Goal: Check status

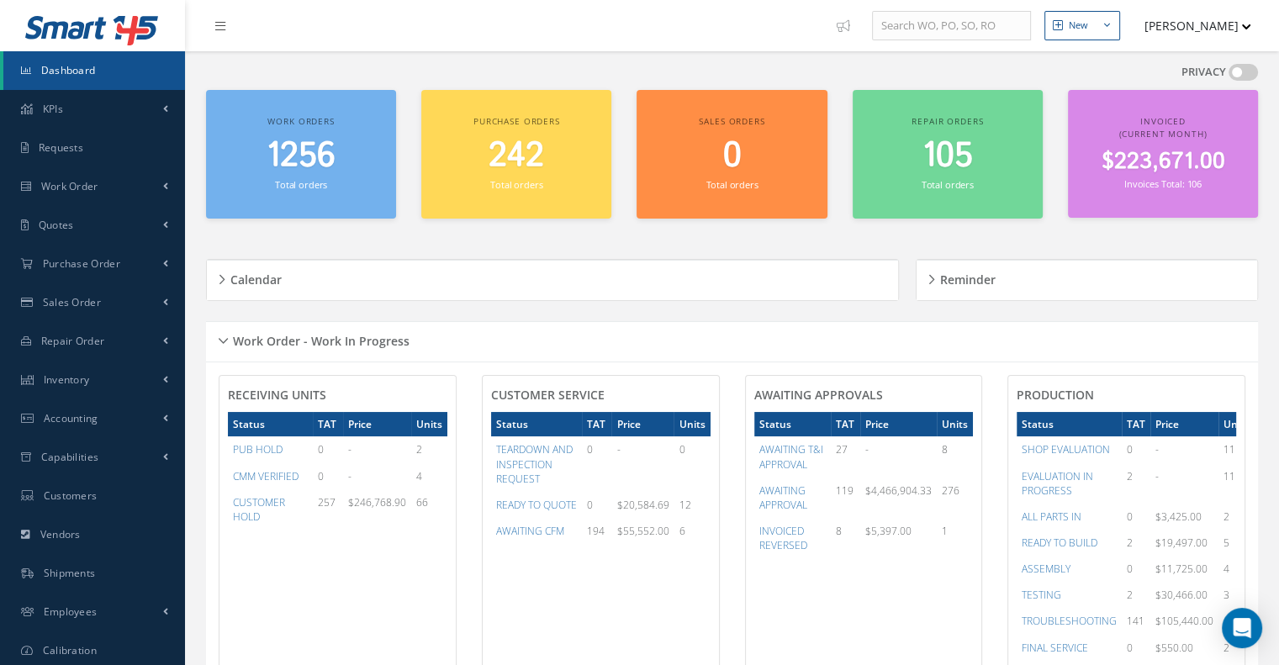
click at [213, 340] on div "Work Order - Work In Progress" at bounding box center [732, 342] width 1052 height 26
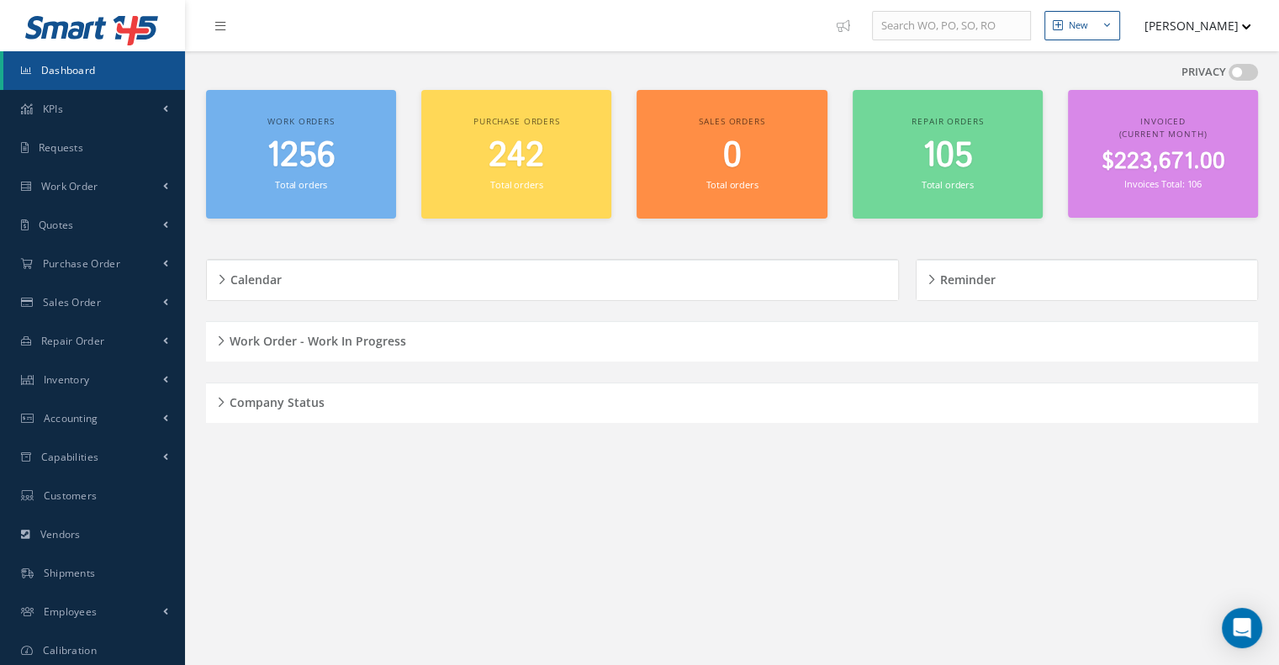
click at [229, 399] on h5 "Company Status" at bounding box center [274, 400] width 100 height 20
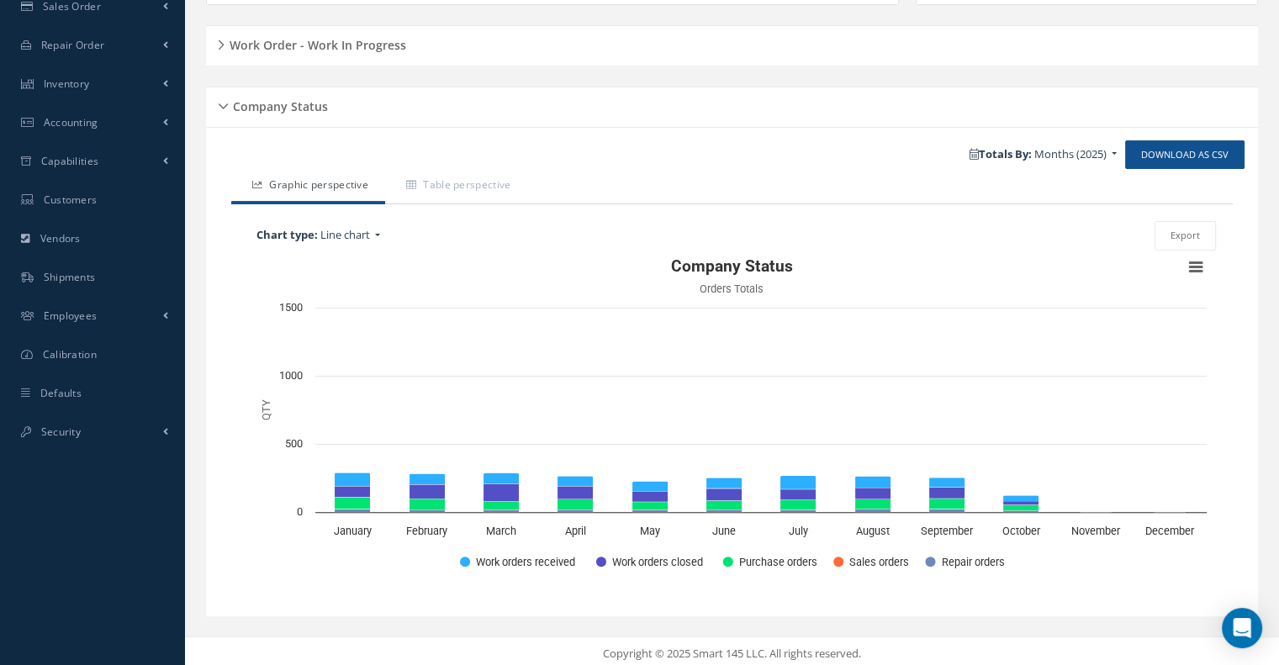
scroll to position [299, 0]
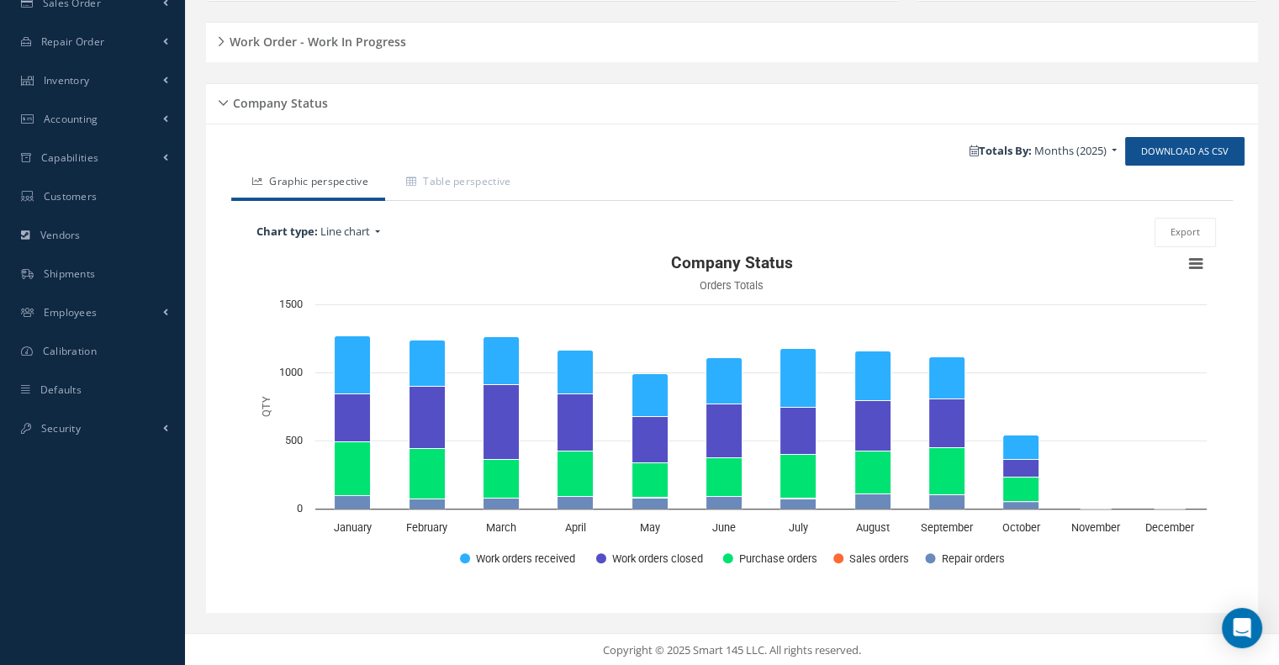
click at [217, 97] on div "Company Status" at bounding box center [732, 104] width 1052 height 26
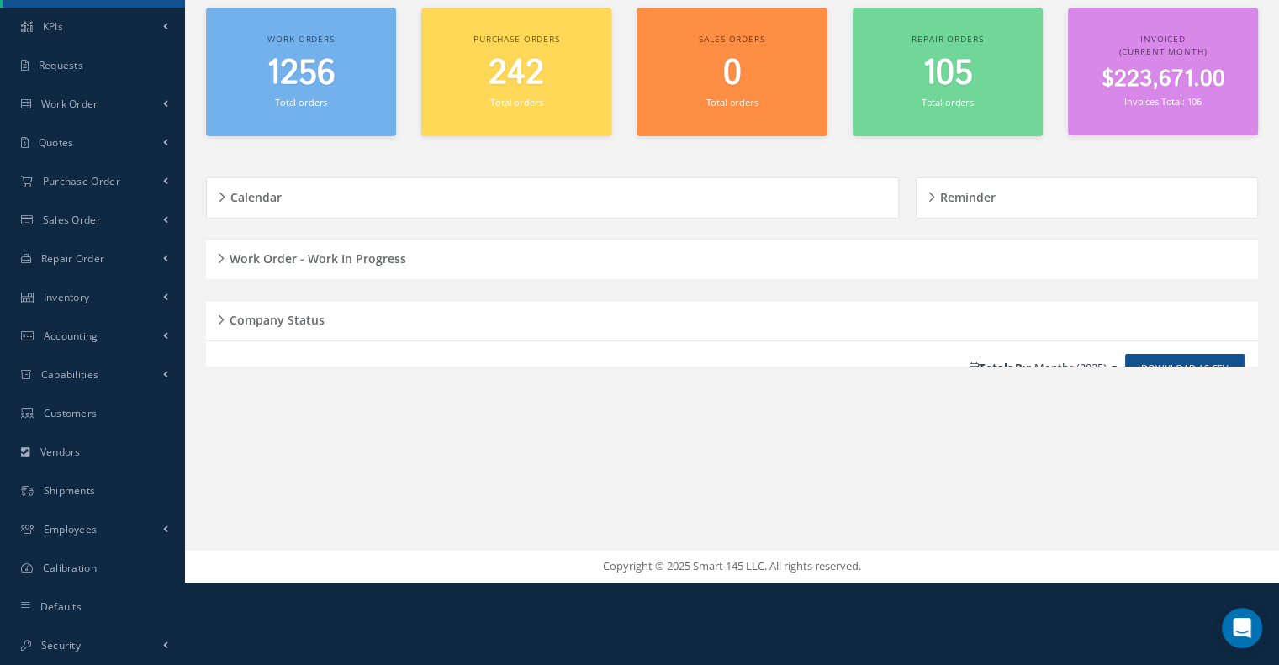
scroll to position [82, 0]
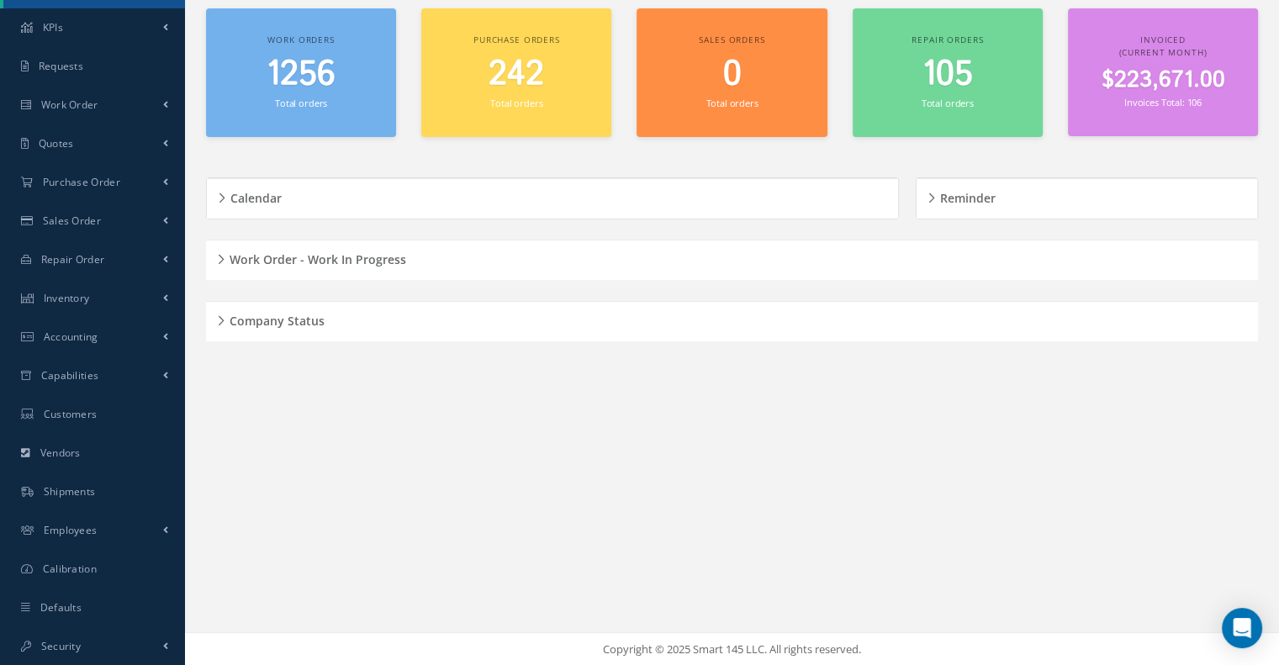
click at [226, 255] on h5 "Work Order - Work In Progress" at bounding box center [315, 257] width 182 height 20
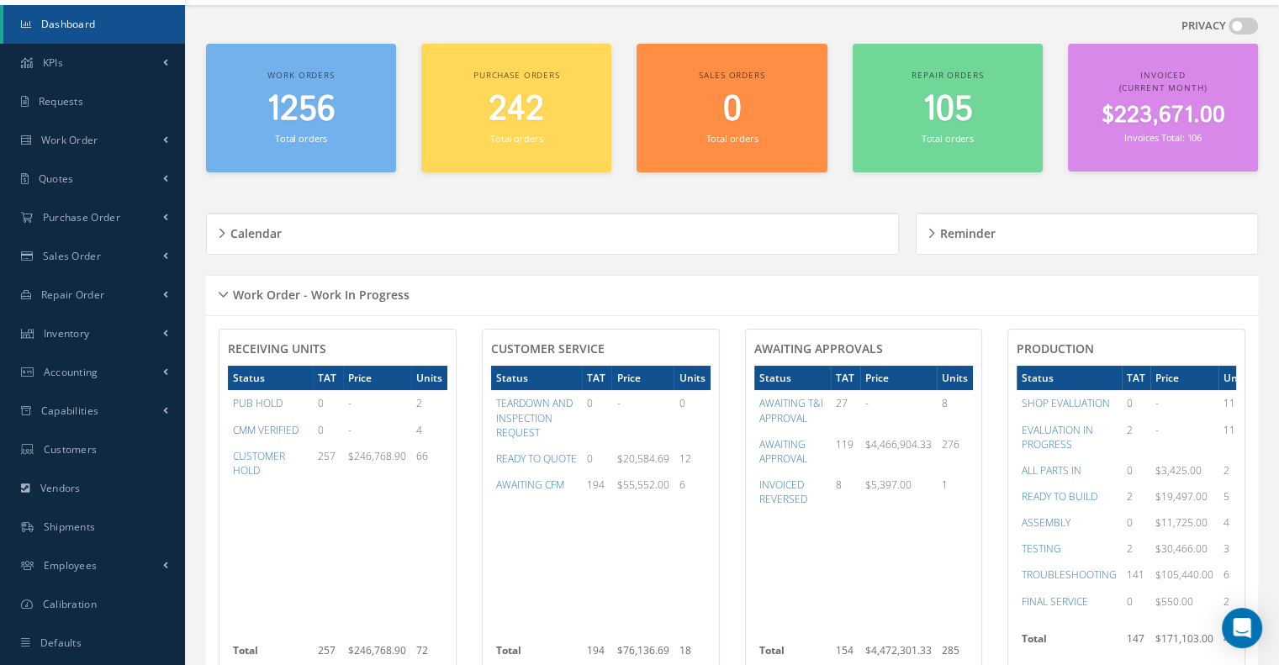
scroll to position [84, 0]
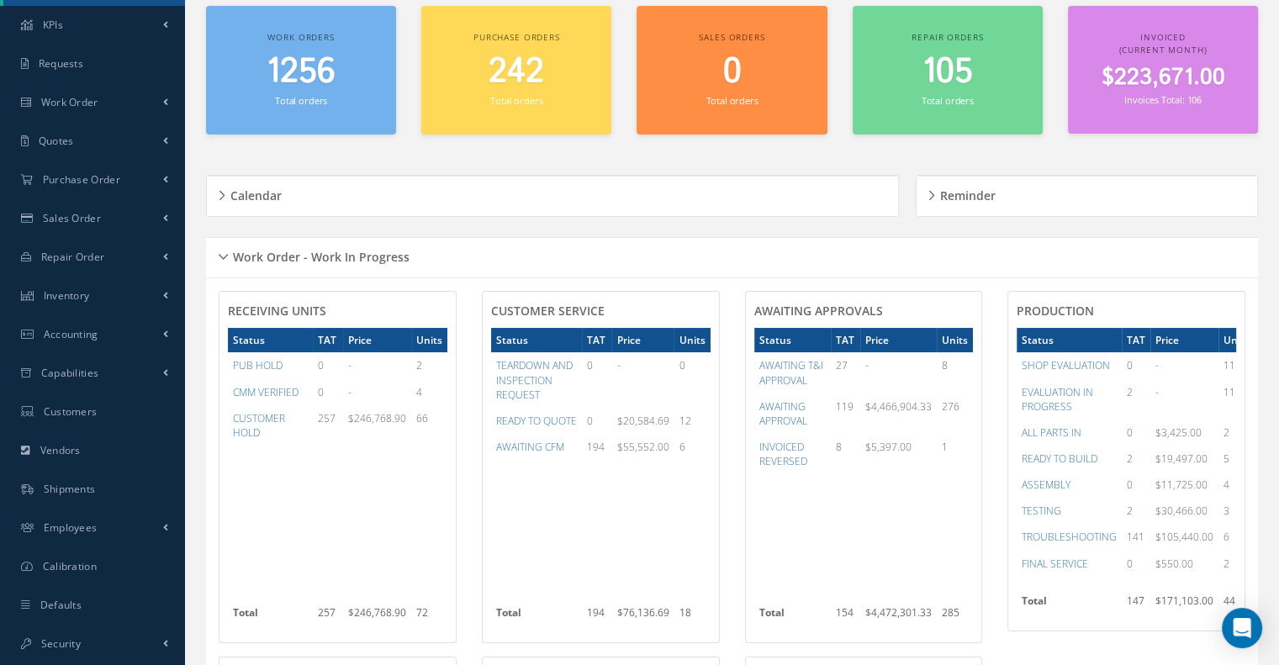
click at [219, 258] on div "Work Order - Work In Progress" at bounding box center [732, 258] width 1052 height 26
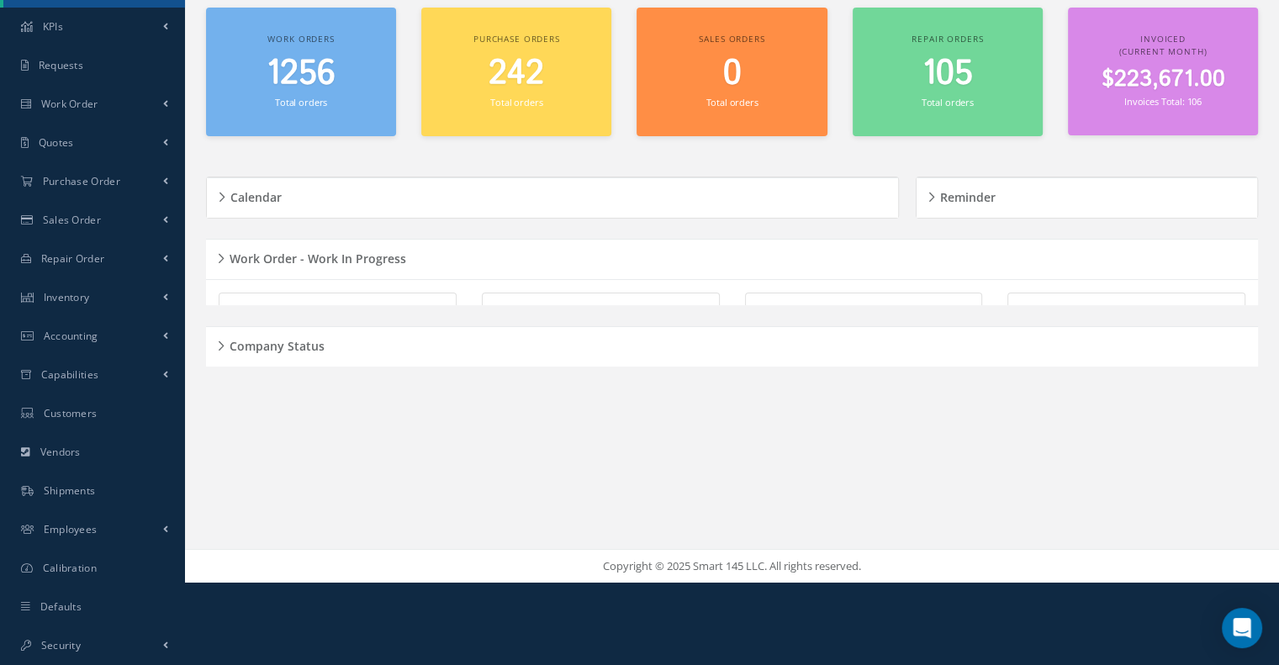
scroll to position [82, 0]
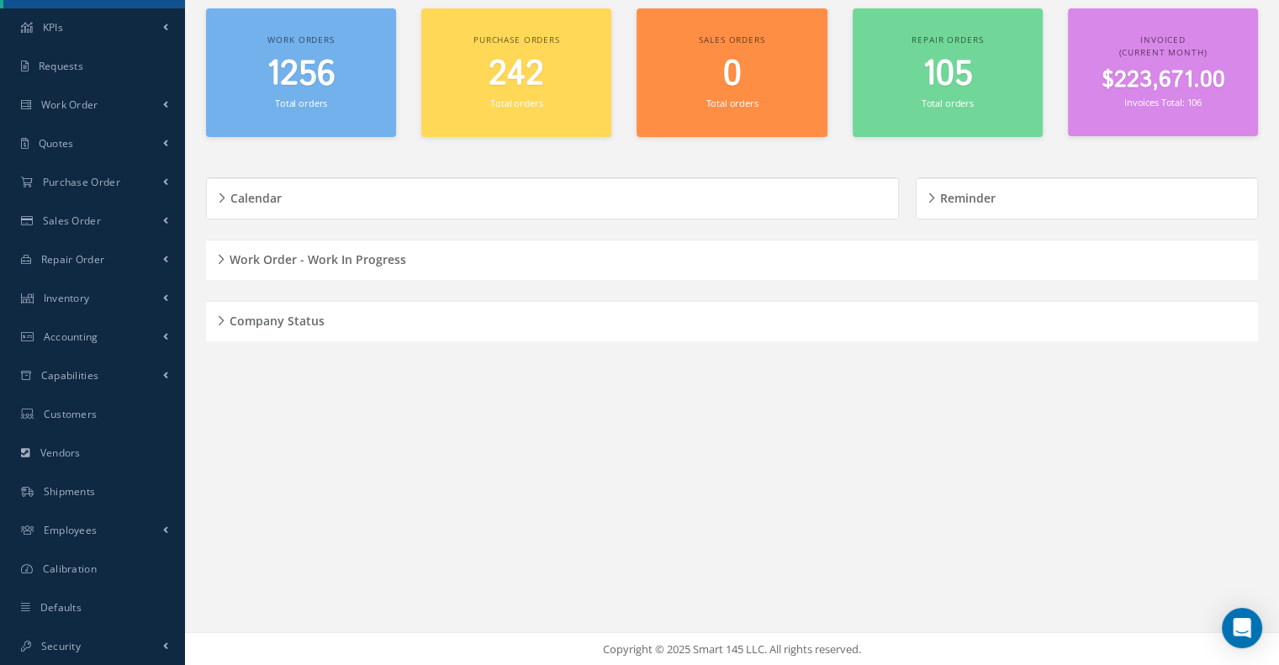
click at [221, 315] on div "Company Status" at bounding box center [732, 322] width 1052 height 26
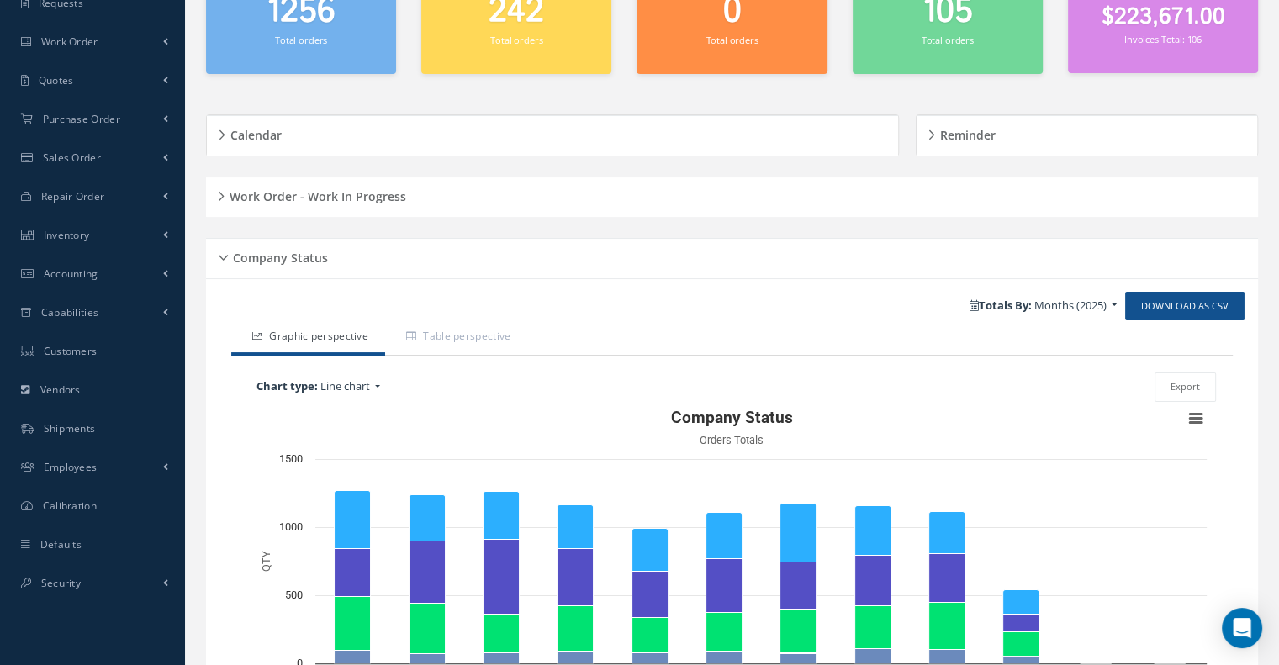
scroll to position [299, 0]
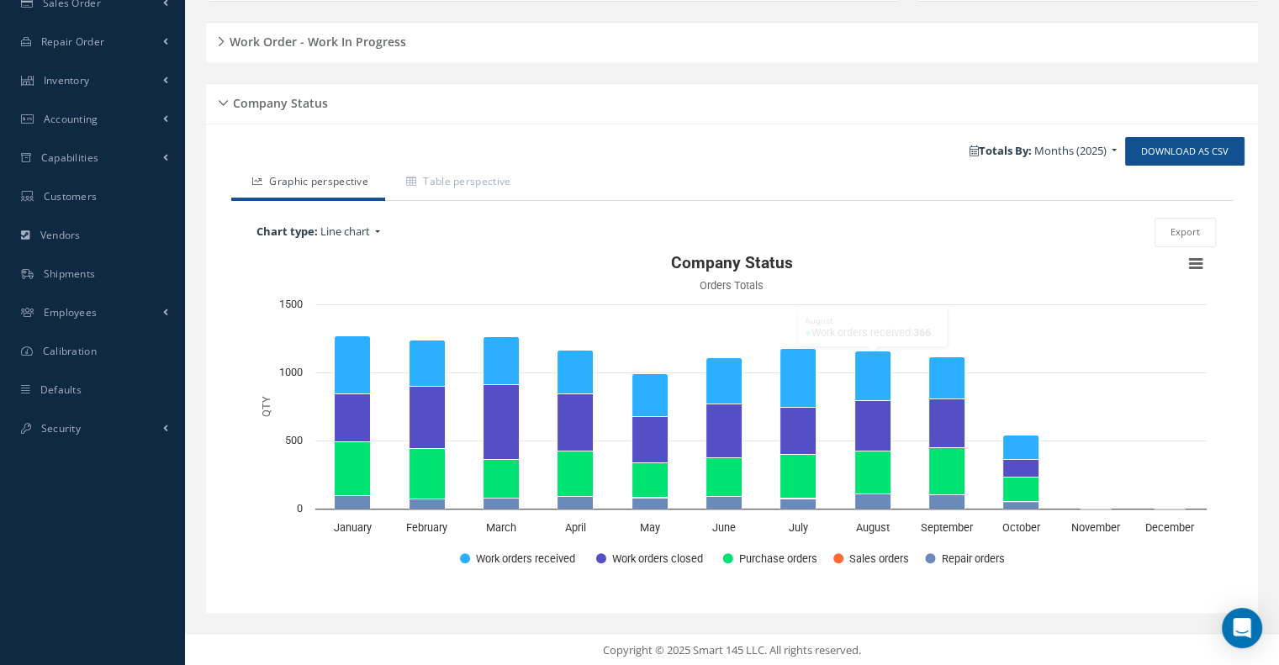
click at [214, 99] on div "Company Status" at bounding box center [732, 104] width 1052 height 26
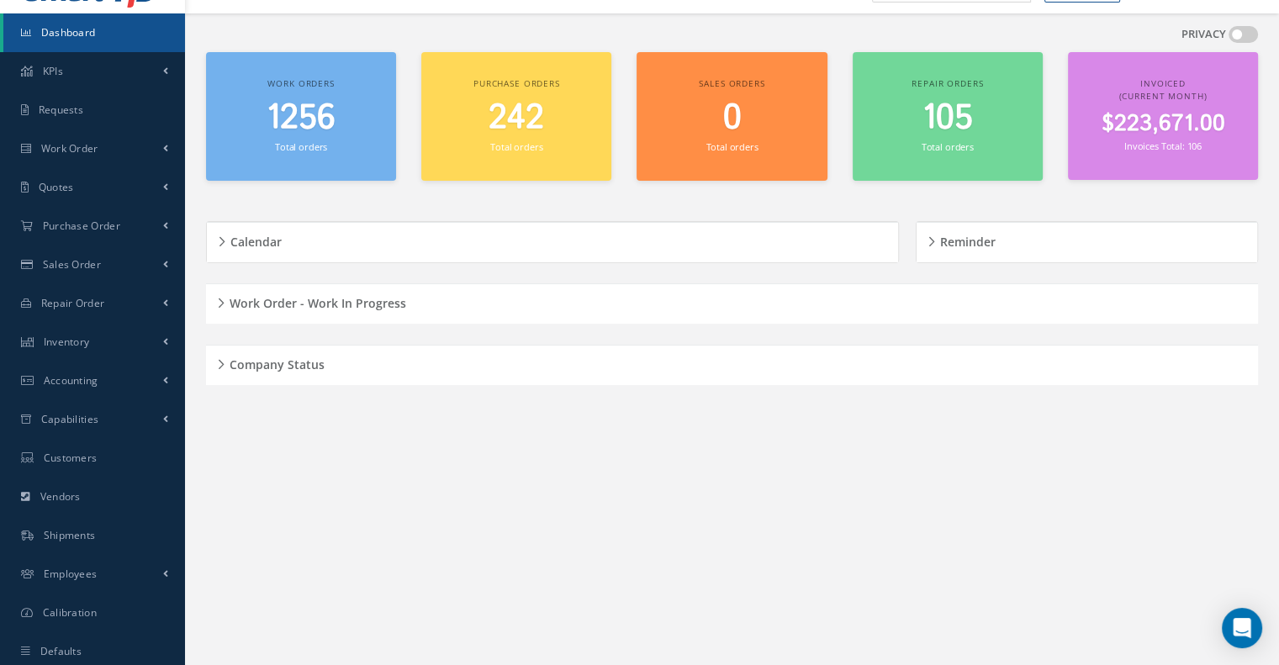
scroll to position [0, 0]
